Goal: Information Seeking & Learning: Check status

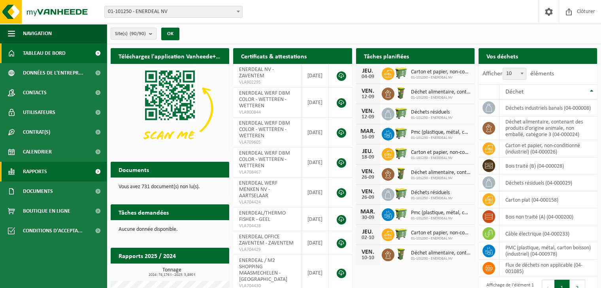
click at [50, 172] on link "Rapports" at bounding box center [53, 172] width 107 height 20
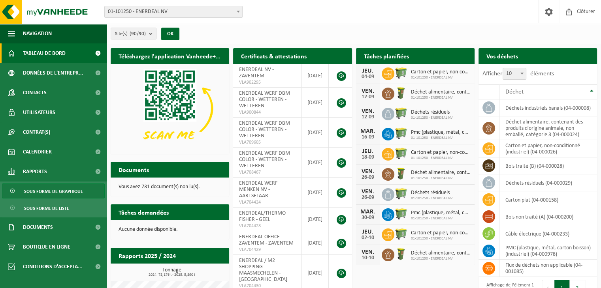
click at [39, 195] on span "Sous forme de graphique" at bounding box center [53, 191] width 59 height 15
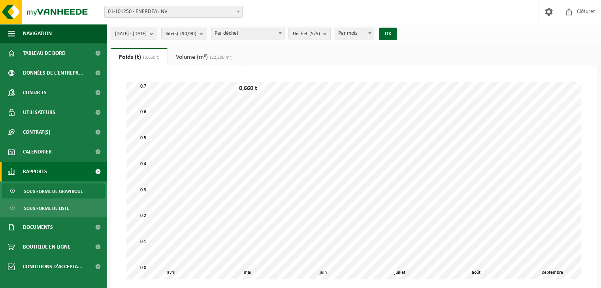
click at [147, 34] on span "[DATE] - [DATE]" at bounding box center [131, 34] width 32 height 12
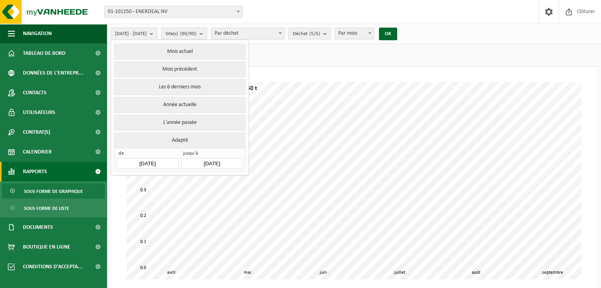
click at [152, 158] on input "[DATE]" at bounding box center [148, 163] width 62 height 11
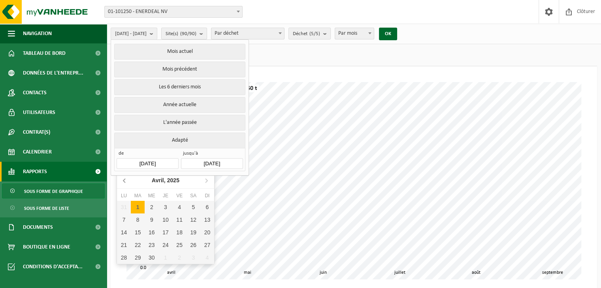
click at [121, 179] on icon at bounding box center [125, 180] width 13 height 13
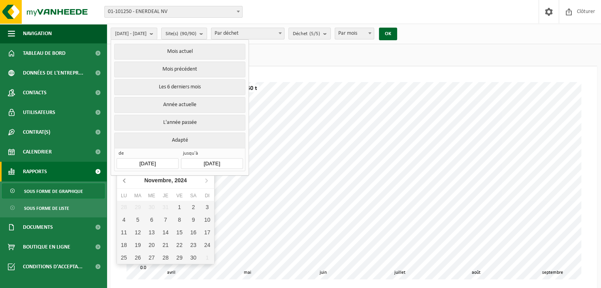
click at [121, 179] on icon at bounding box center [125, 180] width 13 height 13
click at [170, 180] on icon "2024" at bounding box center [173, 181] width 12 height 6
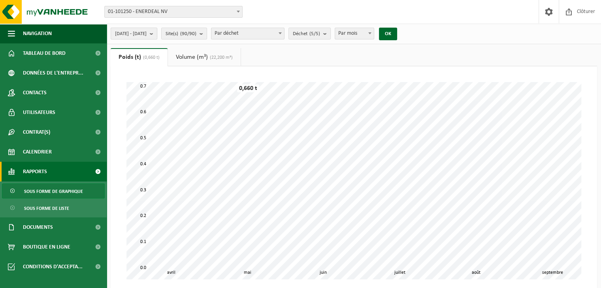
click at [136, 36] on span "[DATE] - [DATE]" at bounding box center [131, 34] width 32 height 12
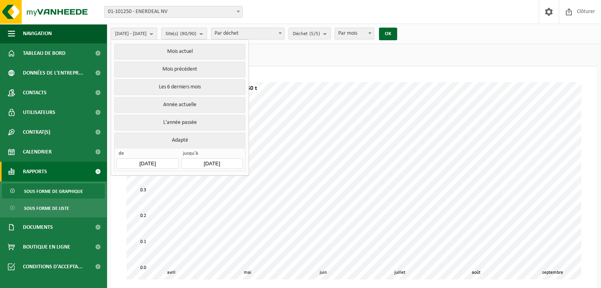
click at [147, 160] on input "[DATE]" at bounding box center [148, 163] width 62 height 11
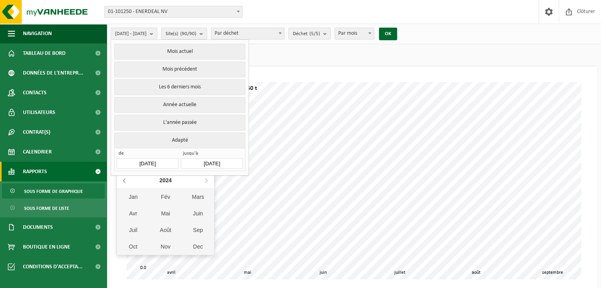
click at [120, 178] on icon at bounding box center [125, 180] width 13 height 13
click at [122, 179] on icon at bounding box center [125, 180] width 13 height 13
click at [133, 198] on div "Jan" at bounding box center [133, 197] width 32 height 17
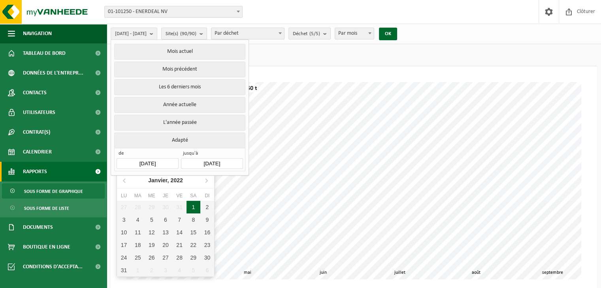
click at [191, 205] on div "1" at bounding box center [194, 207] width 14 height 13
type input "2022-01-01"
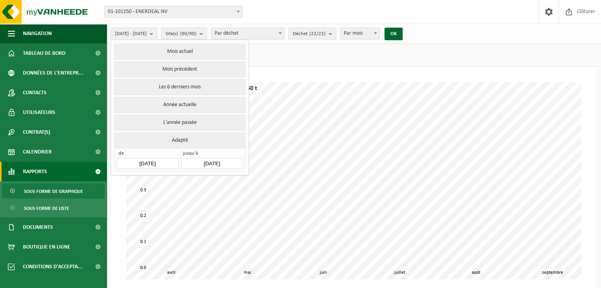
click at [205, 162] on input "2025-09-03" at bounding box center [212, 163] width 62 height 11
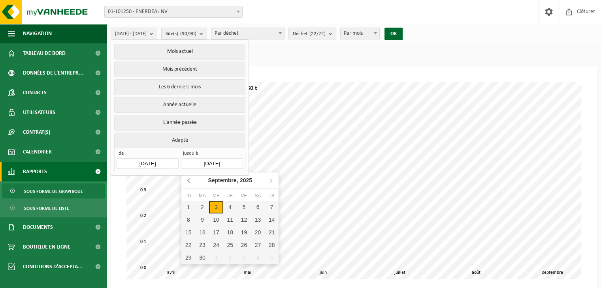
click at [188, 179] on icon at bounding box center [189, 180] width 13 height 13
click at [269, 256] on div "31" at bounding box center [272, 258] width 14 height 13
type input "2025-08-31"
type input "2022-01-01"
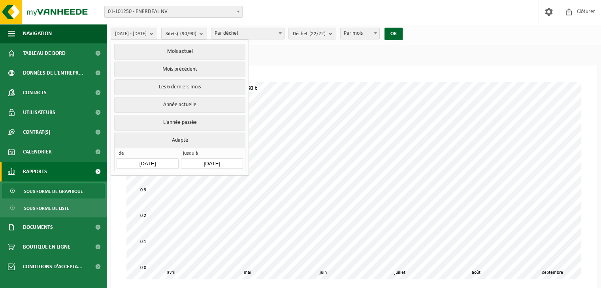
click at [316, 54] on ul "Poids (t) (0,660 t) Volume (m³) (22,200 m³)" at bounding box center [354, 57] width 486 height 18
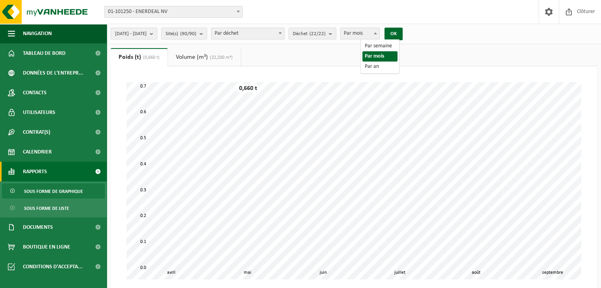
click at [379, 32] on span "Par mois" at bounding box center [360, 33] width 39 height 11
select select "3"
click at [403, 37] on button "OK" at bounding box center [394, 34] width 18 height 13
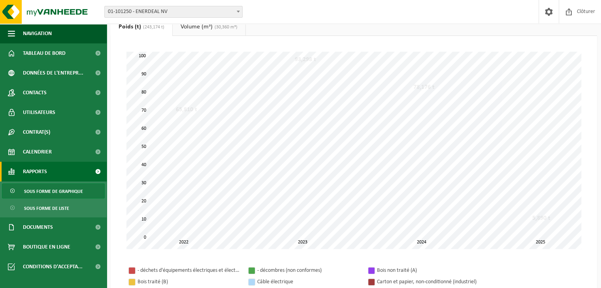
scroll to position [40, 0]
